Goal: Task Accomplishment & Management: Use online tool/utility

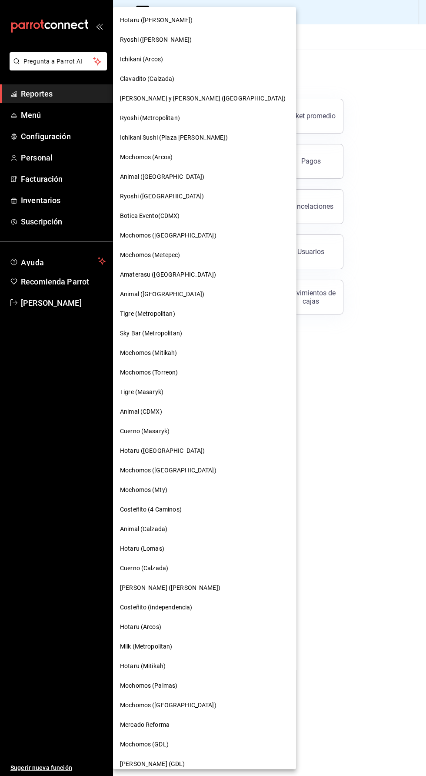
scroll to position [86, 0]
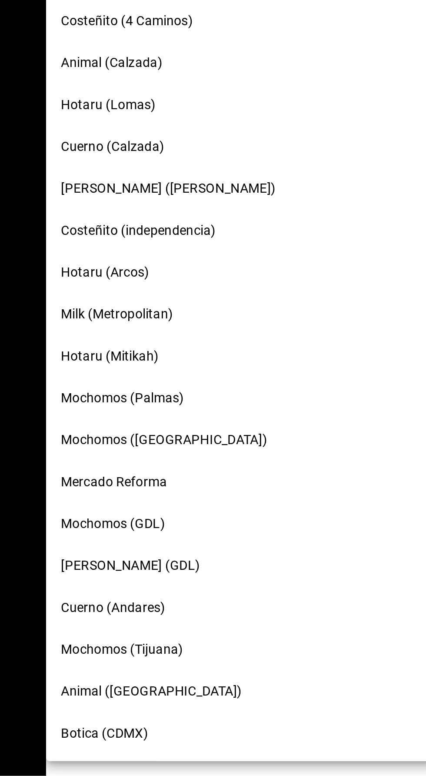
click at [149, 757] on span "Botica (CDMX)" at bounding box center [140, 755] width 41 height 9
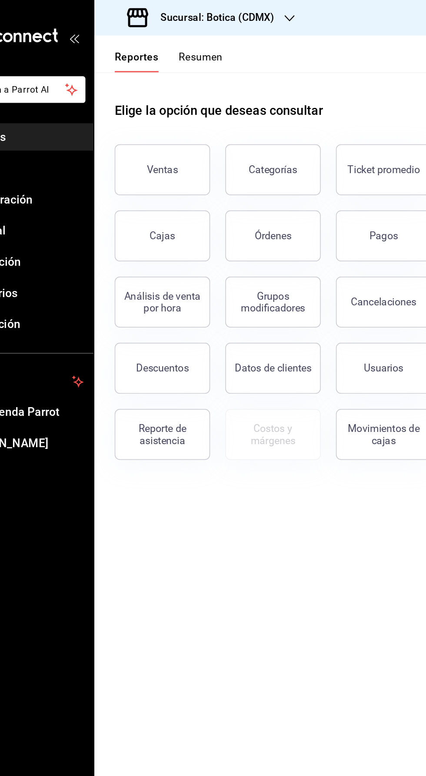
scroll to position [0, 0]
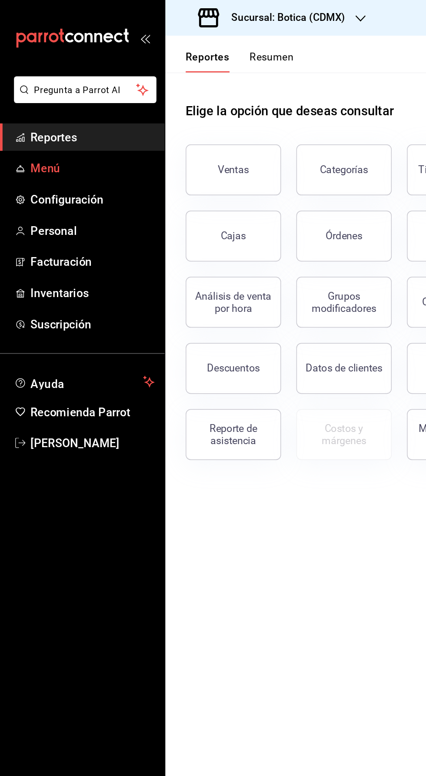
click at [25, 108] on link "Menú" at bounding box center [56, 115] width 113 height 19
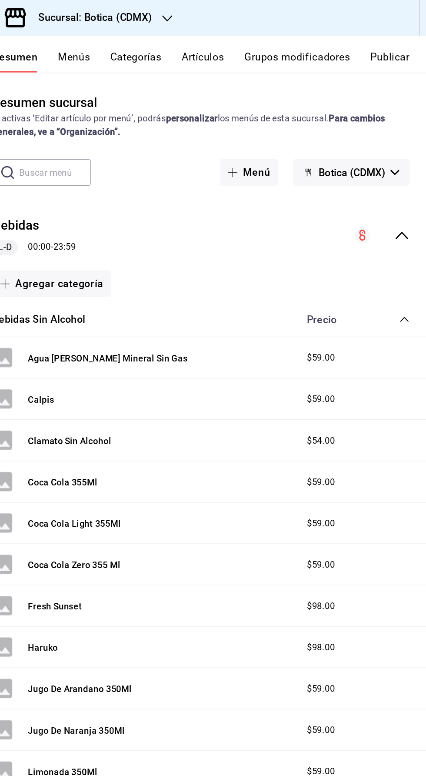
scroll to position [3, 0]
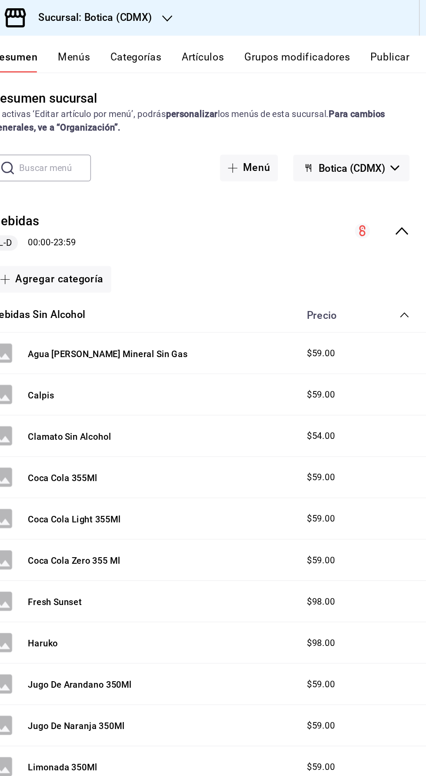
click at [403, 154] on icon "collapse-menu-row" at bounding box center [407, 158] width 10 height 10
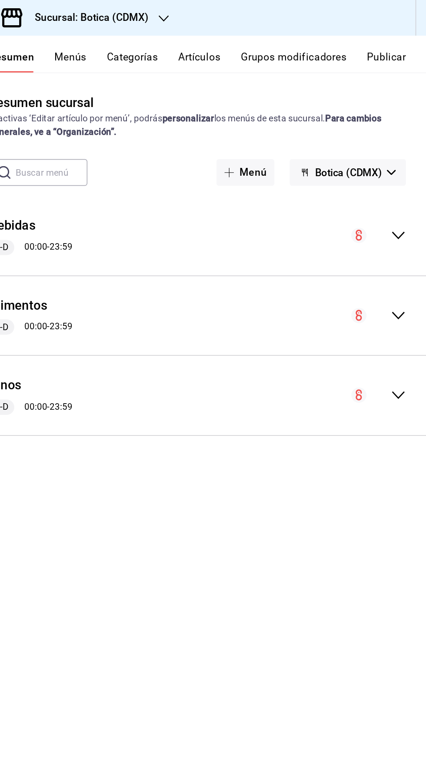
scroll to position [0, 0]
click at [407, 269] on icon "collapse-menu-row" at bounding box center [407, 270] width 10 height 10
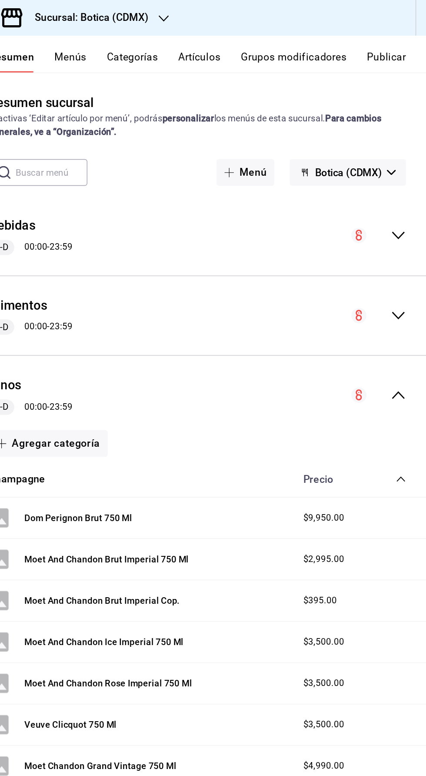
click at [413, 270] on div "Vinos L-D 00:00 - 23:59" at bounding box center [269, 270] width 313 height 40
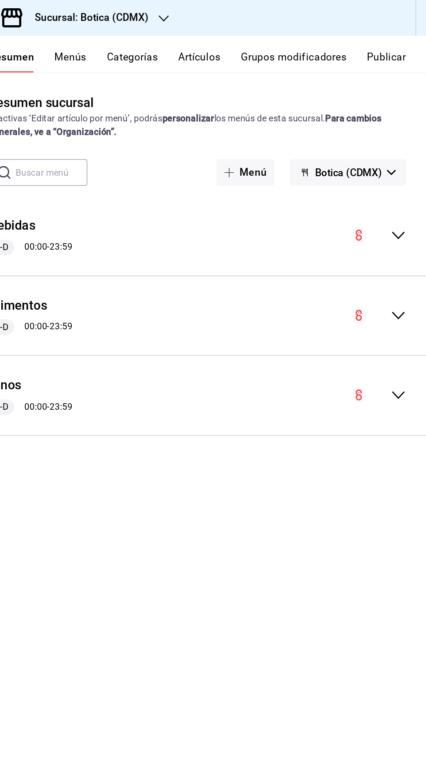
click at [269, 38] on button "Artículos" at bounding box center [271, 42] width 29 height 15
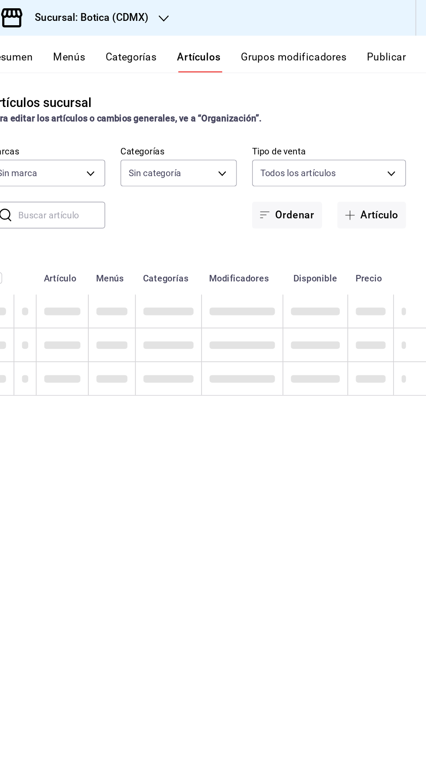
type input "d5352a43-907b-4cea-af89-ed5f283426a2"
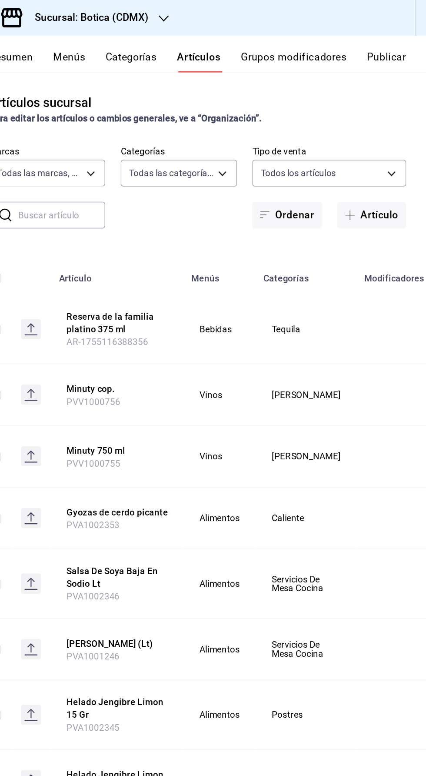
type input "52039608-d3af-43d8-978b-7351115fcd58,48c160c6-e58b-40fc-ab83-08e030ab785e,3b989…"
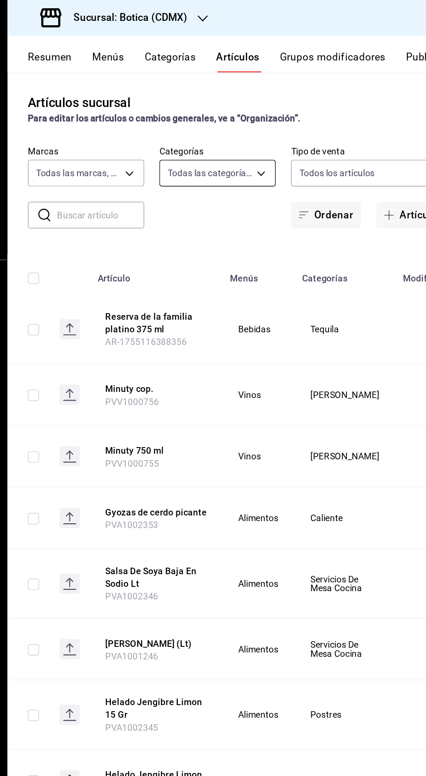
click at [259, 119] on body "Pregunta a Parrot AI Reportes Menú Configuración Inventarios Ayuda Recomienda P…" at bounding box center [213, 388] width 426 height 776
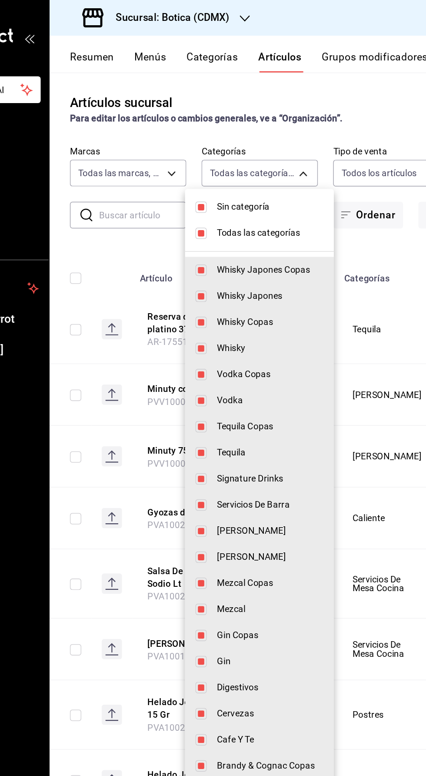
click at [220, 141] on input "checkbox" at bounding box center [217, 142] width 8 height 8
checkbox input "false"
click at [217, 158] on input "checkbox" at bounding box center [217, 160] width 8 height 8
checkbox input "false"
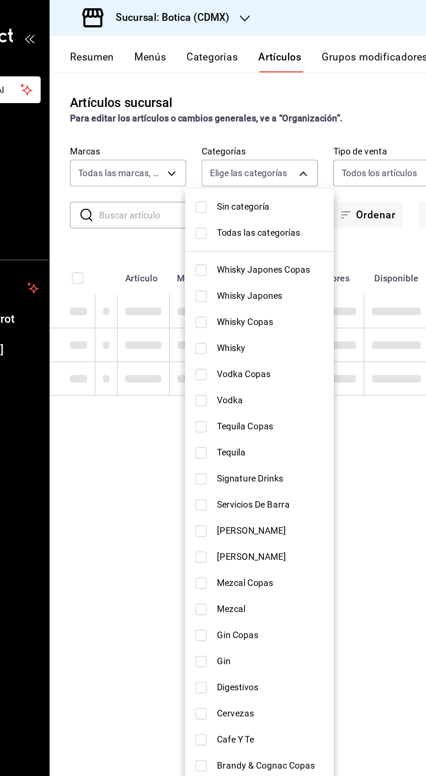
checkbox input "false"
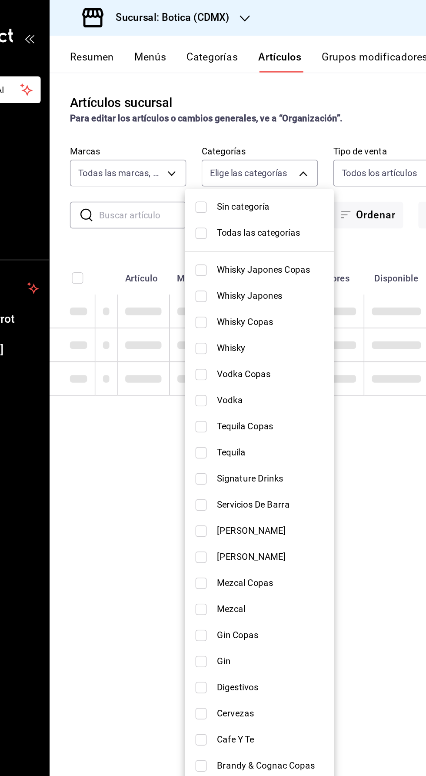
checkbox input "false"
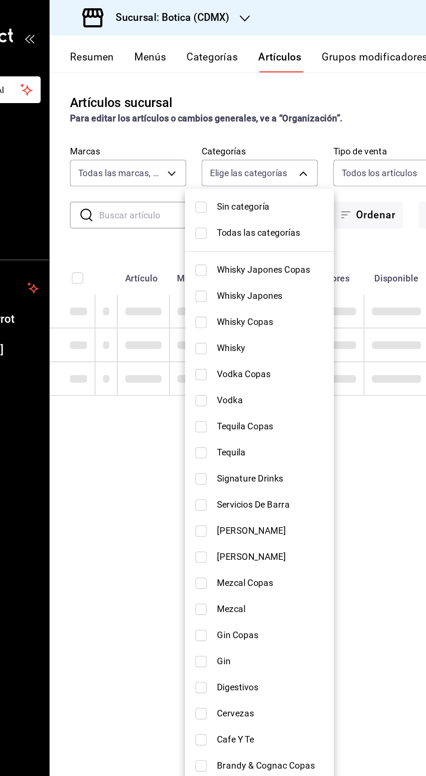
checkbox input "false"
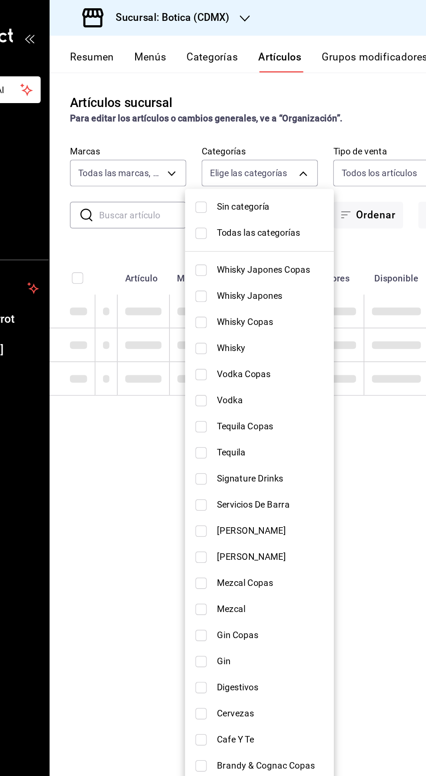
checkbox input "false"
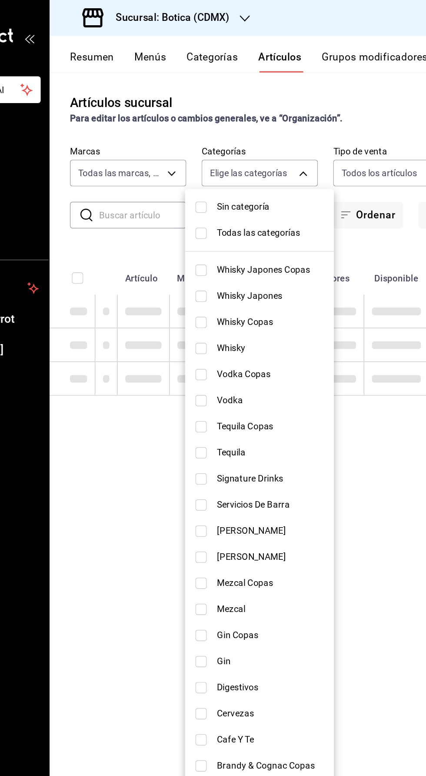
checkbox input "false"
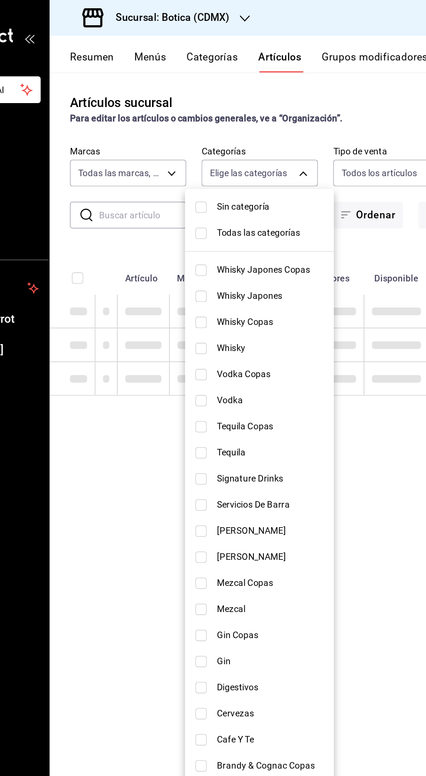
checkbox input "false"
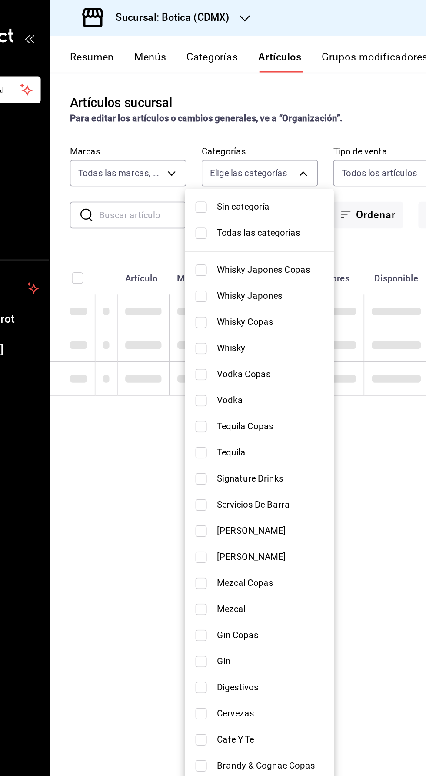
checkbox input "false"
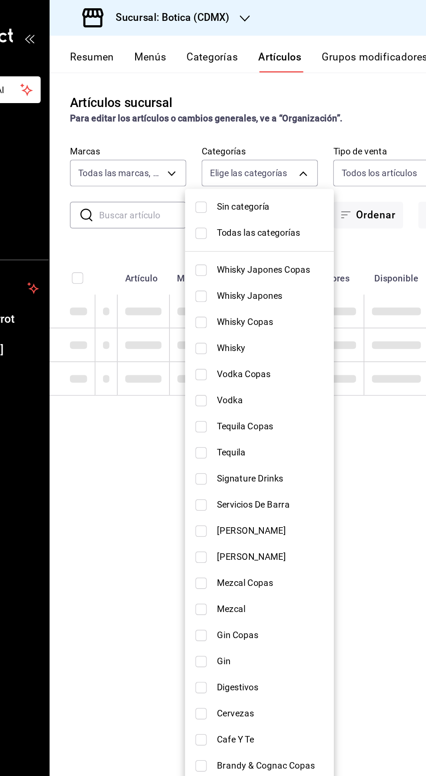
checkbox input "false"
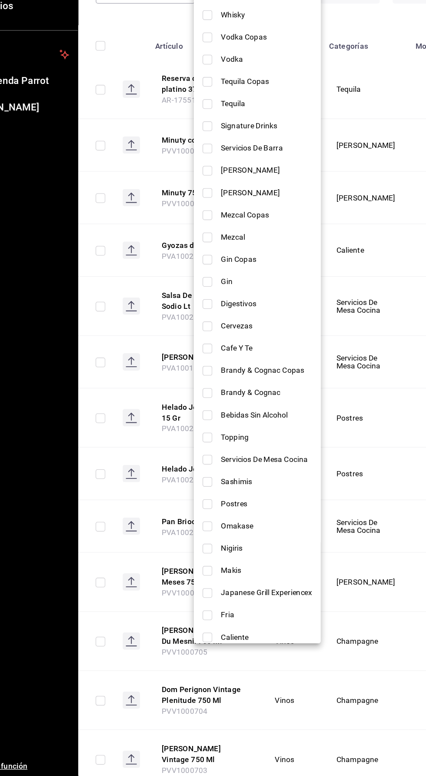
scroll to position [74, 0]
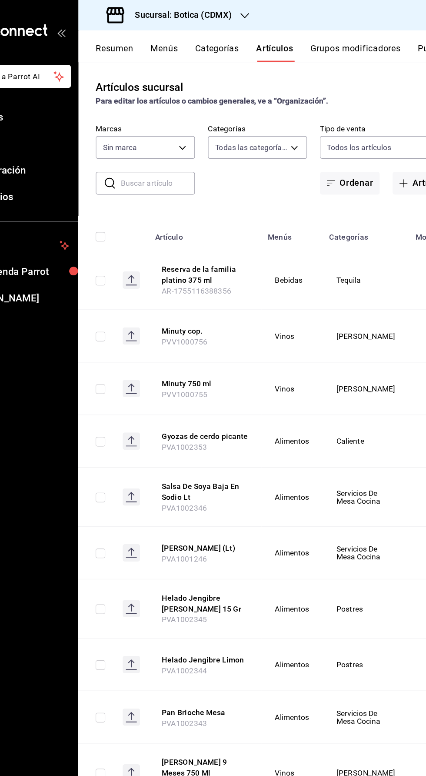
type input "52039608-d3af-43d8-978b-7351115fcd58,48c160c6-e58b-40fc-ab83-08e030ab785e,3b989…"
click at [264, 117] on body "Pregunta a Parrot AI Reportes Menú Configuración Inventarios Ayuda Recomienda P…" at bounding box center [213, 388] width 426 height 776
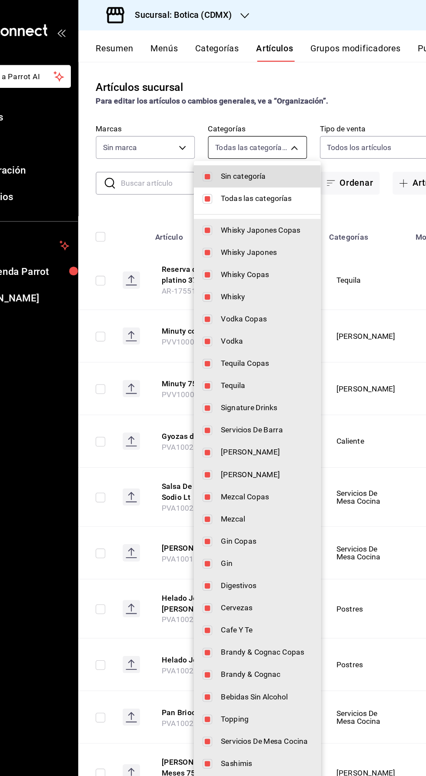
type input "d5352a43-907b-4cea-af89-ed5f283426a2"
click at [231, 139] on span "Sin categoría" at bounding box center [263, 141] width 73 height 9
checkbox input "false"
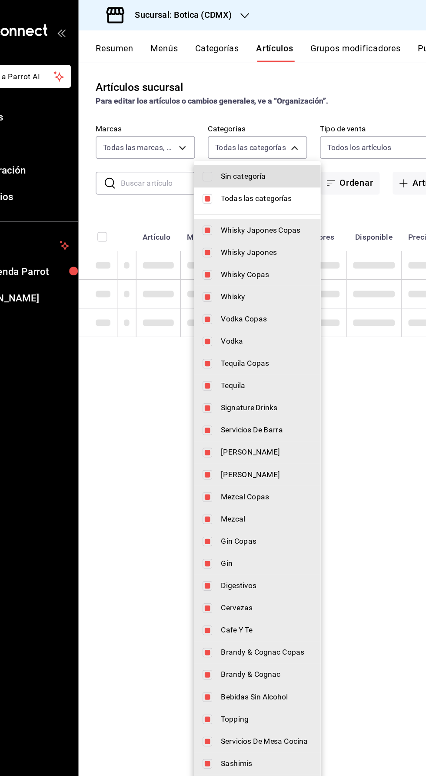
click at [231, 153] on li "Todas las categorías" at bounding box center [257, 159] width 102 height 18
checkbox input "false"
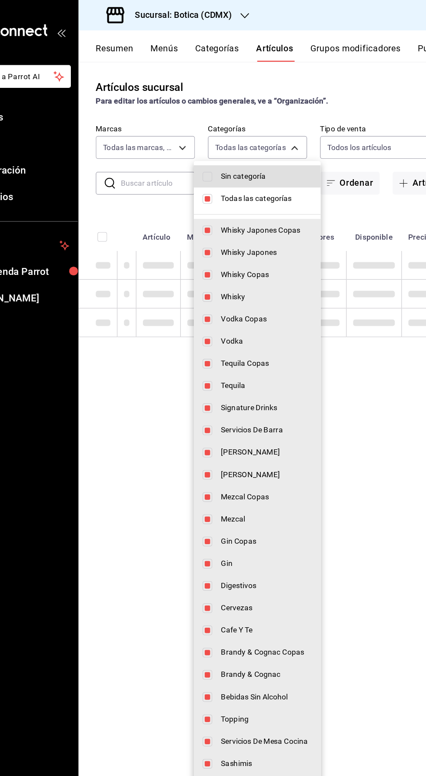
checkbox input "false"
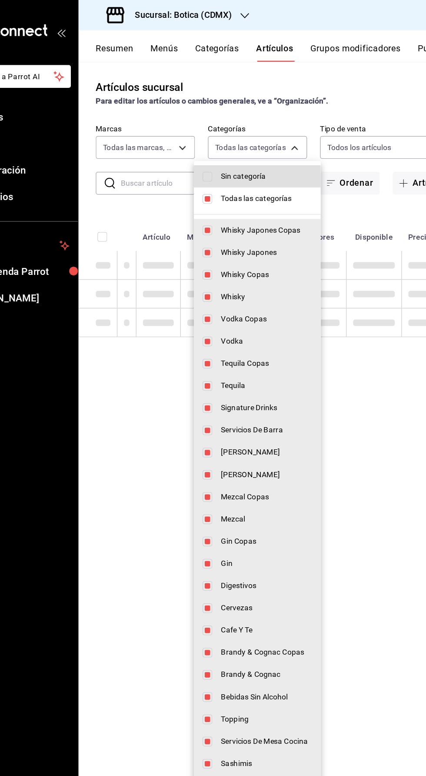
checkbox input "false"
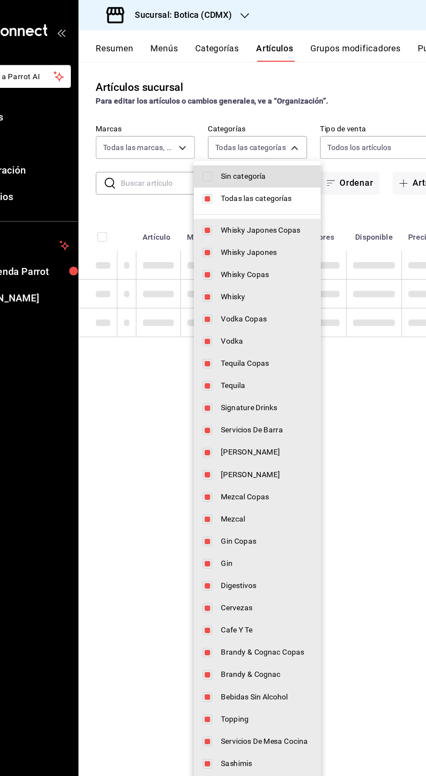
checkbox input "false"
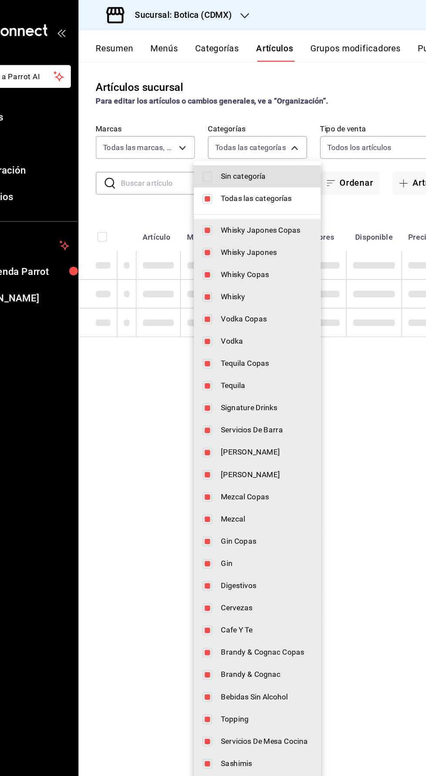
checkbox input "false"
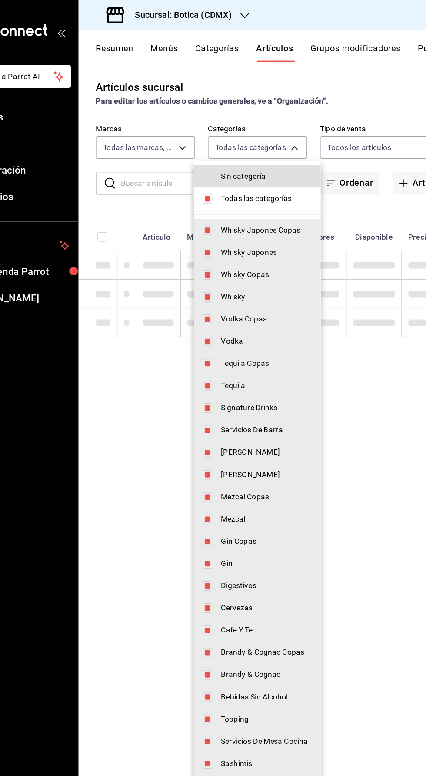
checkbox input "false"
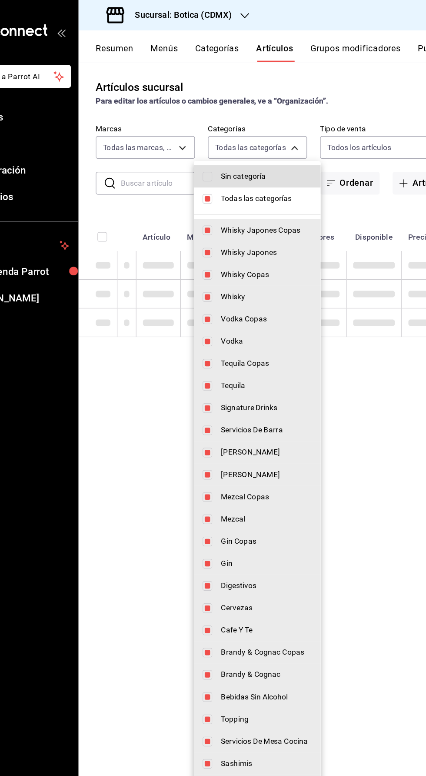
checkbox input "false"
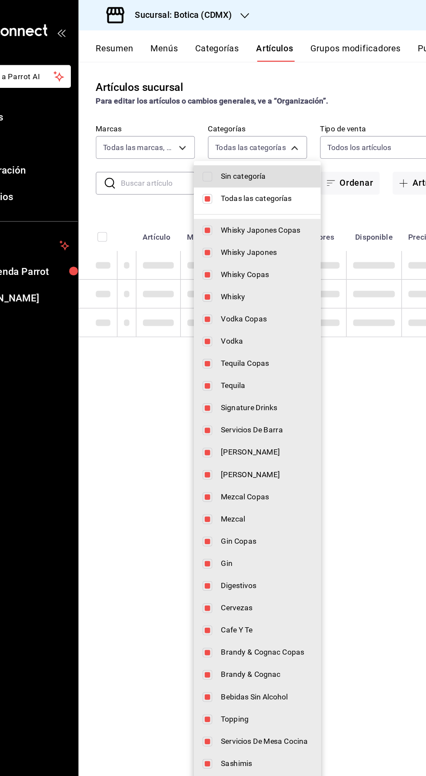
checkbox input "false"
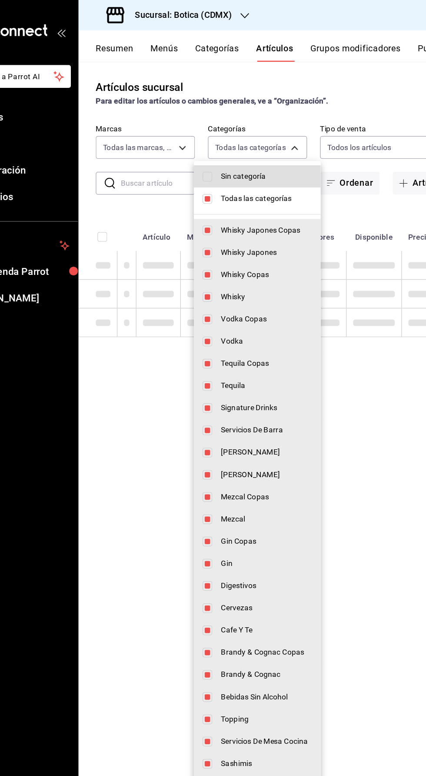
checkbox input "false"
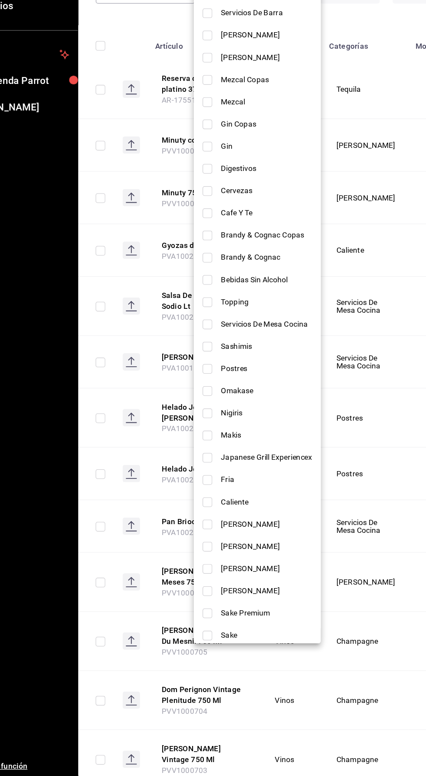
scroll to position [205, 0]
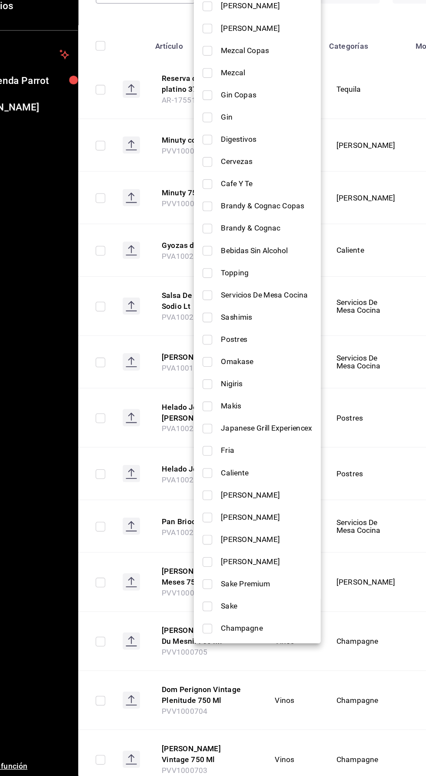
click at [218, 549] on input "checkbox" at bounding box center [217, 551] width 8 height 8
checkbox input "true"
type input "5f6c030d-b906-447c-983c-5eda1228aed3"
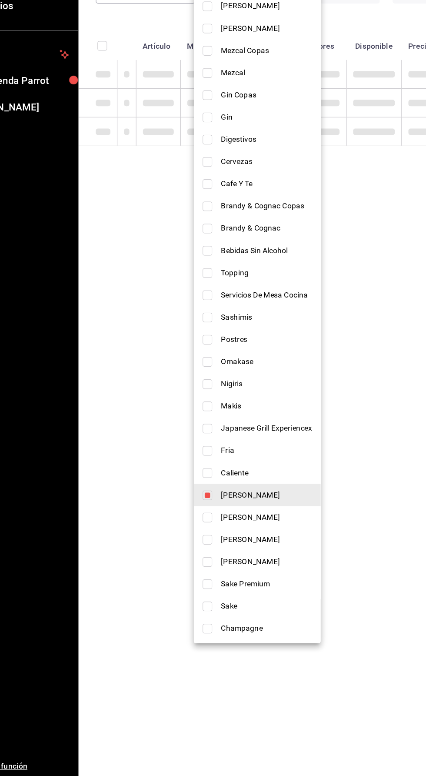
click at [217, 567] on input "checkbox" at bounding box center [217, 568] width 8 height 8
checkbox input "true"
type input "5f6c030d-b906-447c-983c-5eda1228aed3,3197f27d-3726-4df0-abe8-0aa66144c558"
click at [219, 585] on input "checkbox" at bounding box center [217, 586] width 8 height 8
checkbox input "true"
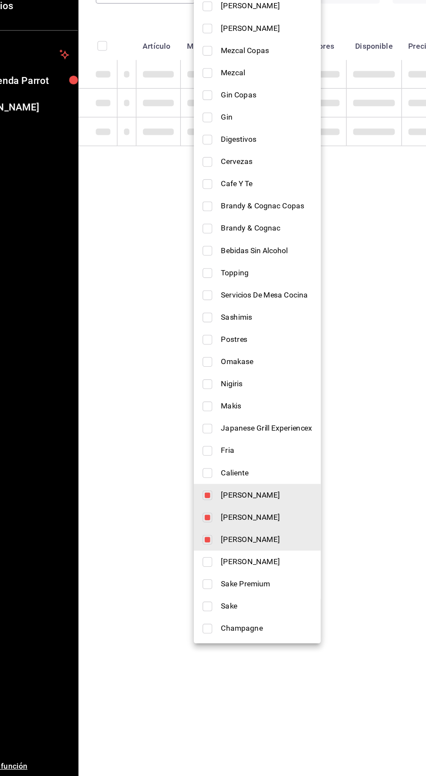
type input "5f6c030d-b906-447c-983c-5eda1228aed3,3197f27d-3726-4df0-abe8-0aa66144c558,2de3b…"
click at [216, 603] on input "checkbox" at bounding box center [217, 604] width 8 height 8
checkbox input "true"
type input "5f6c030d-b906-447c-983c-5eda1228aed3,3197f27d-3726-4df0-abe8-0aa66144c558,2de3b…"
click at [216, 620] on input "checkbox" at bounding box center [217, 622] width 8 height 8
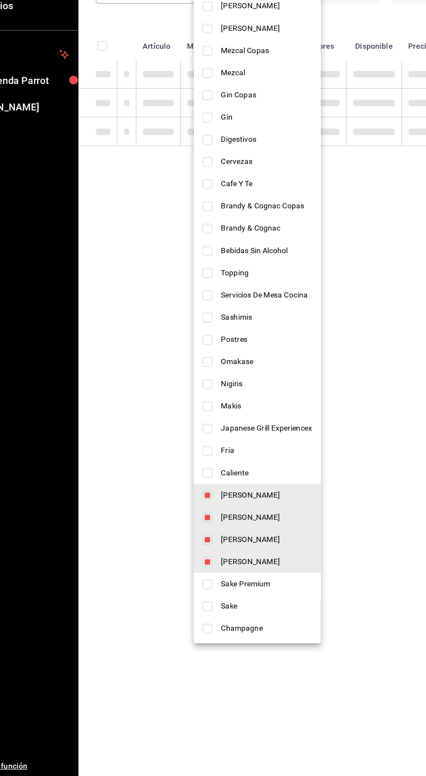
checkbox input "true"
type input "5f6c030d-b906-447c-983c-5eda1228aed3,3197f27d-3726-4df0-abe8-0aa66144c558,2de3b…"
click at [219, 643] on input "checkbox" at bounding box center [217, 640] width 8 height 8
checkbox input "true"
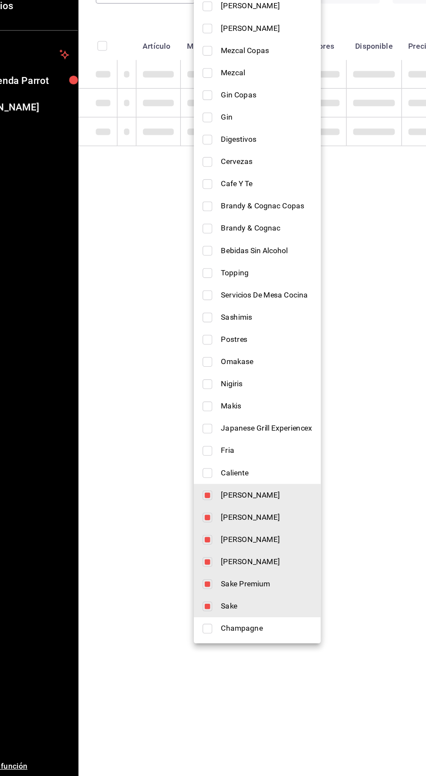
type input "5f6c030d-b906-447c-983c-5eda1228aed3,3197f27d-3726-4df0-abe8-0aa66144c558,2de3b…"
click at [218, 657] on input "checkbox" at bounding box center [217, 658] width 8 height 8
checkbox input "true"
type input "5f6c030d-b906-447c-983c-5eda1228aed3,3197f27d-3726-4df0-abe8-0aa66144c558,2de3b…"
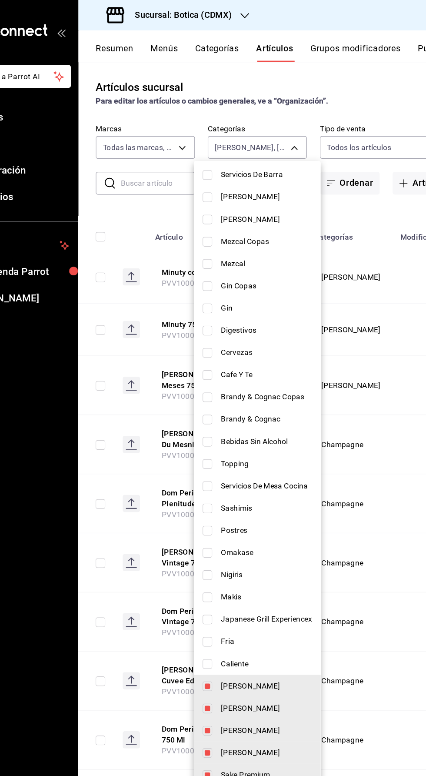
click at [349, 77] on div at bounding box center [213, 388] width 426 height 776
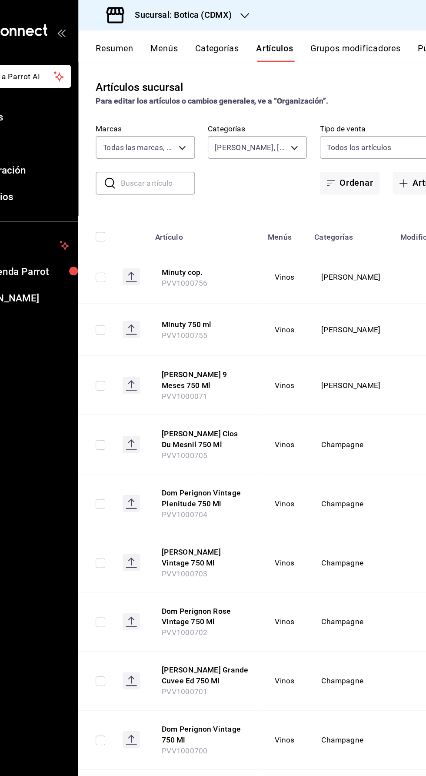
click at [130, 189] on input "checkbox" at bounding box center [131, 190] width 8 height 8
checkbox input "true"
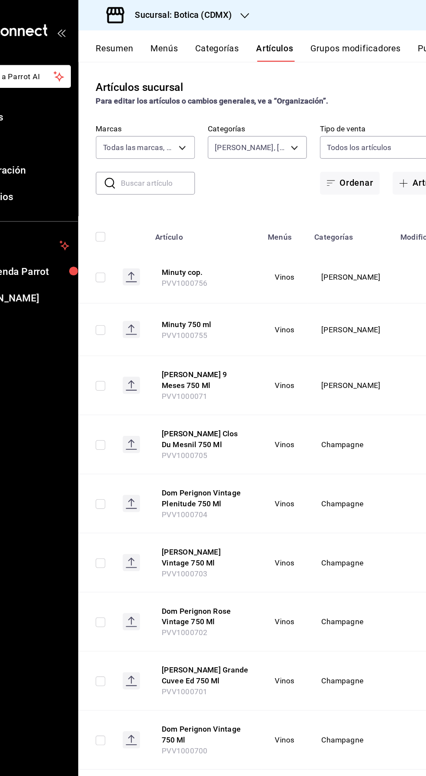
checkbox input "true"
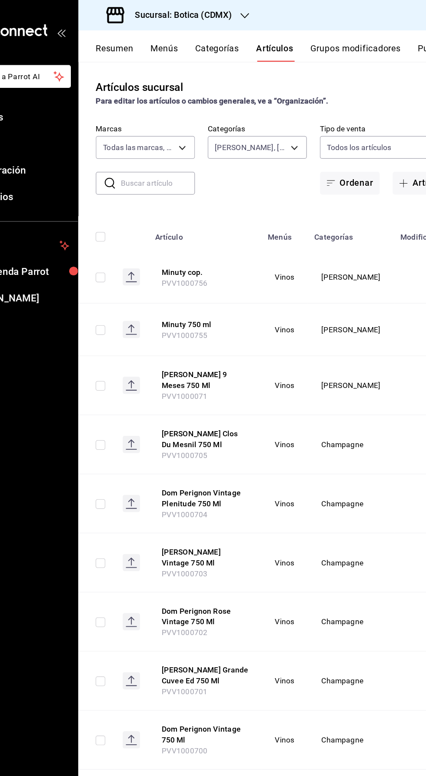
checkbox input "true"
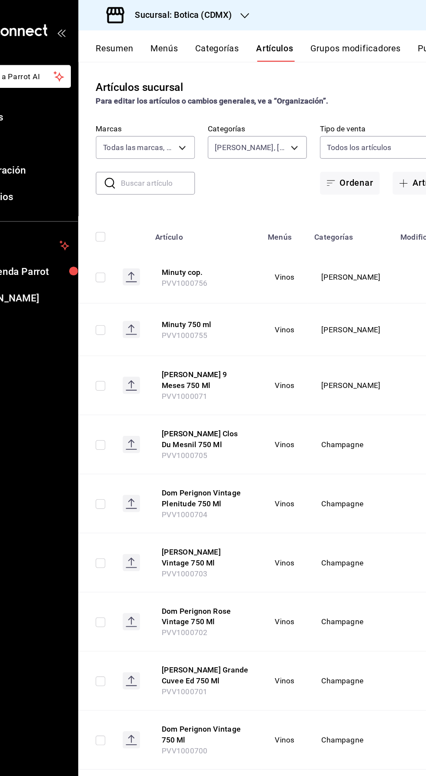
checkbox input "true"
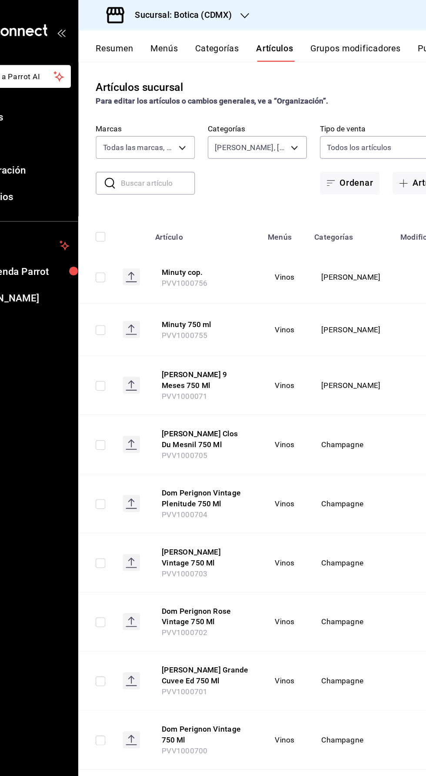
checkbox input "true"
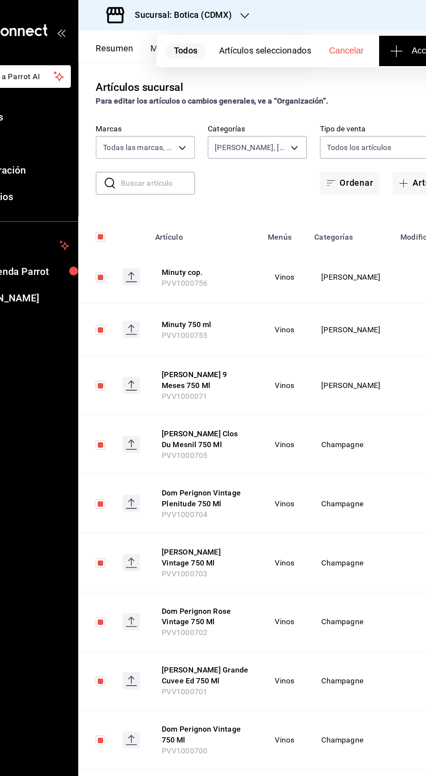
scroll to position [0, 0]
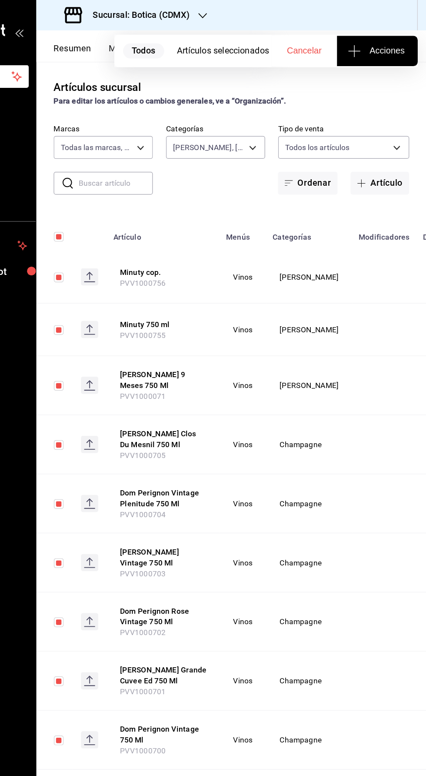
click at [399, 41] on span "Acciones" at bounding box center [387, 41] width 44 height 10
click at [383, 69] on span "Agregar tipo" at bounding box center [386, 67] width 51 height 9
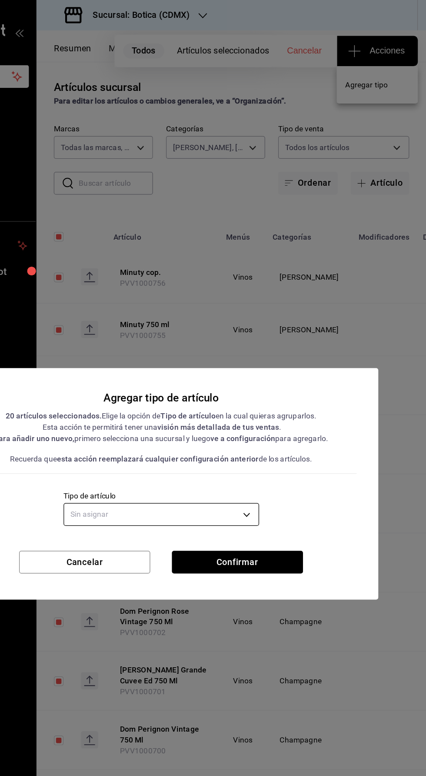
click at [170, 417] on body "Pregunta a Parrot AI Reportes Menú Configuración Inventarios Ayuda Recomienda P…" at bounding box center [213, 388] width 426 height 776
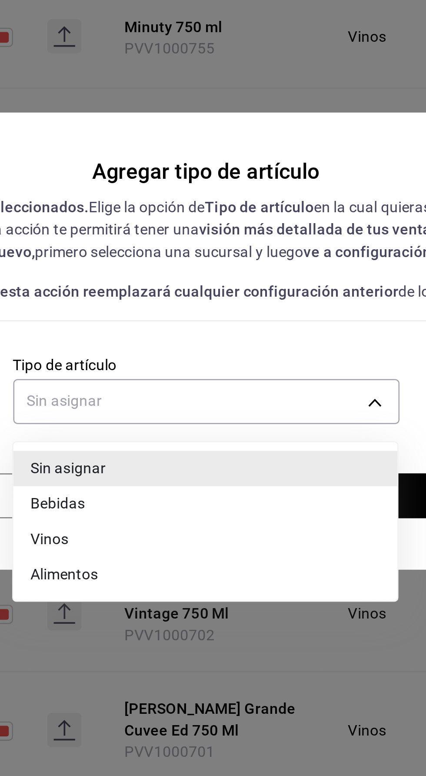
click at [150, 469] on li "Vinos" at bounding box center [213, 468] width 156 height 14
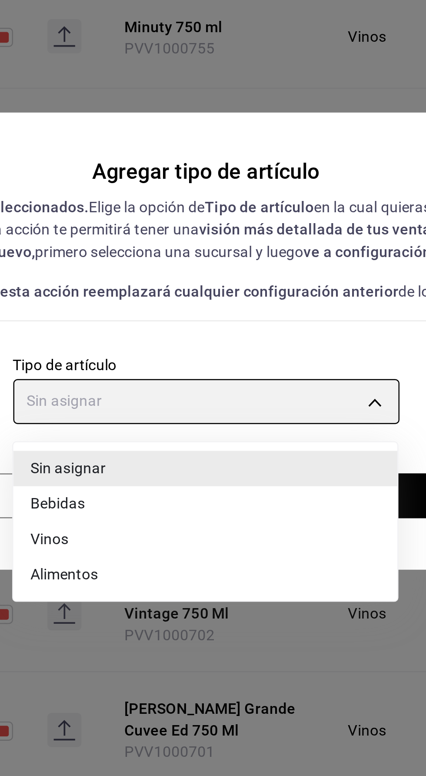
type input "e1bdedcf-fa1f-443e-b5b9-5cb10ad40228"
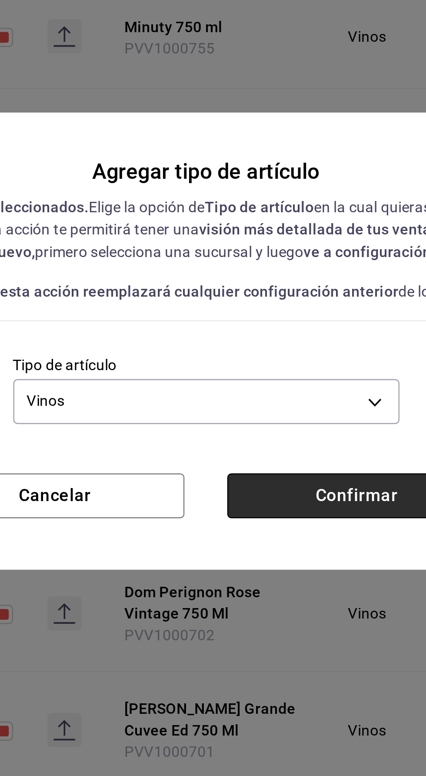
click at [272, 454] on button "Confirmar" at bounding box center [274, 451] width 105 height 18
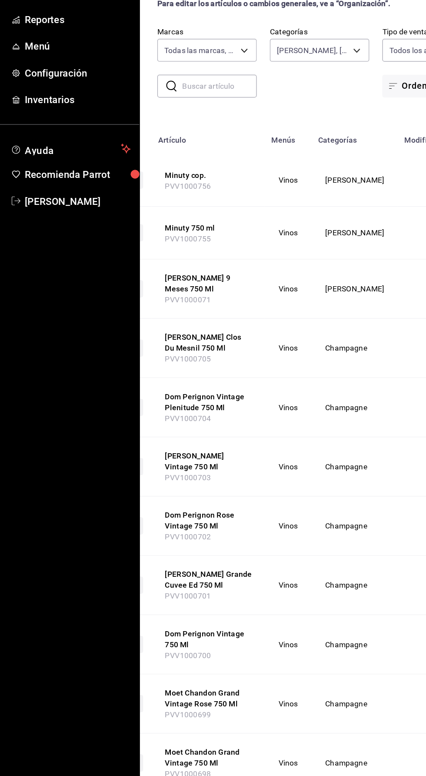
scroll to position [0, 88]
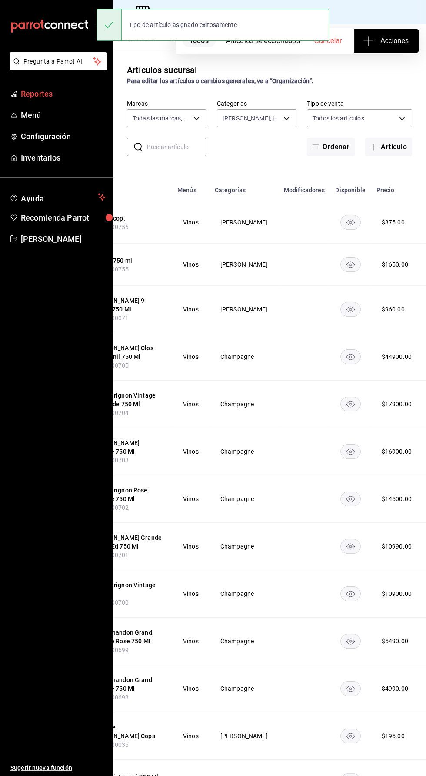
click at [34, 94] on span "Reportes" at bounding box center [63, 94] width 85 height 12
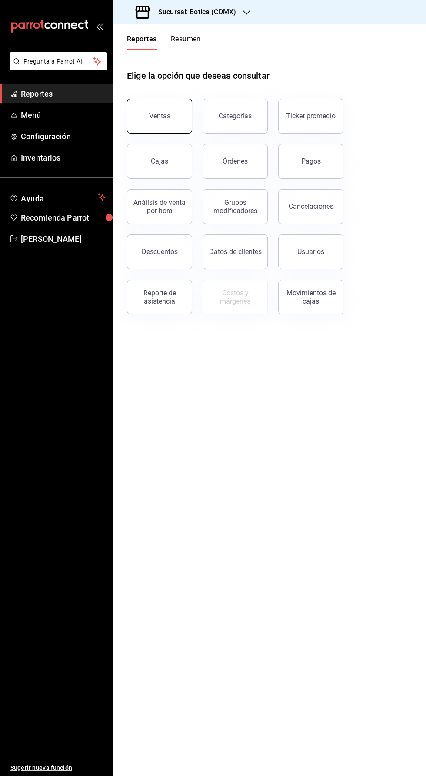
click at [161, 115] on div "Ventas" at bounding box center [159, 116] width 21 height 8
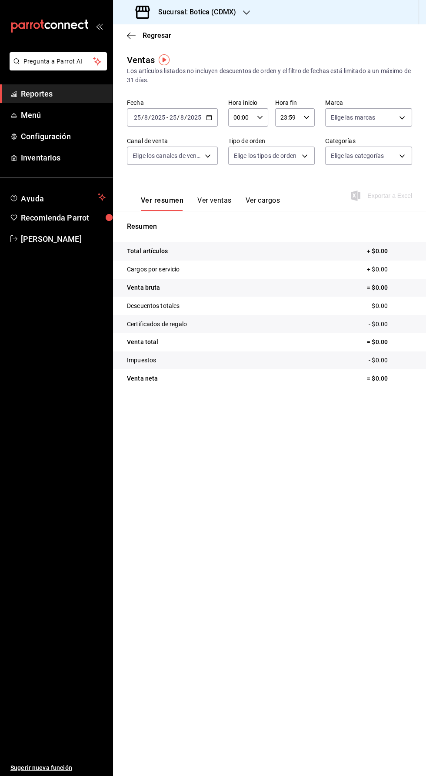
click at [208, 117] on icon "button" at bounding box center [209, 117] width 6 height 6
click at [158, 223] on span "Rango de fechas" at bounding box center [167, 221] width 67 height 9
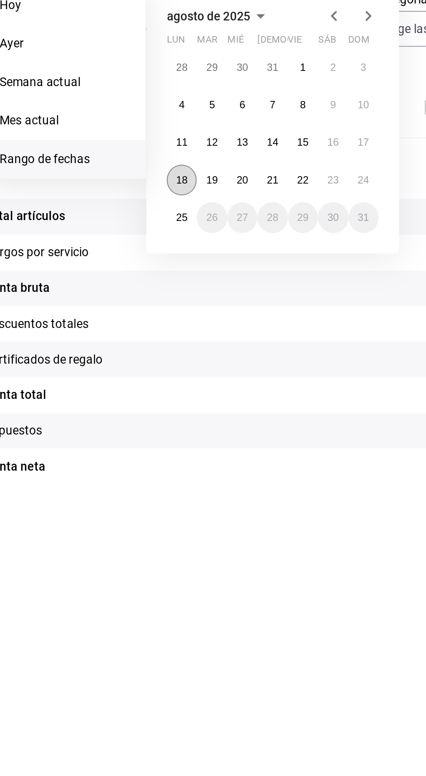
click at [223, 230] on button "18" at bounding box center [227, 233] width 15 height 16
click at [225, 249] on abbr "25" at bounding box center [227, 252] width 6 height 6
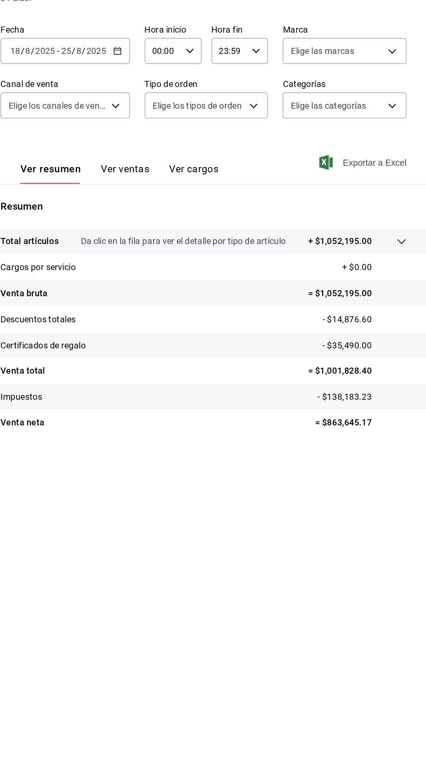
click at [386, 195] on span "Exportar a Excel" at bounding box center [383, 195] width 60 height 10
